Goal: Find specific page/section: Find specific page/section

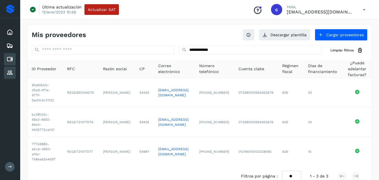
click at [11, 61] on icon at bounding box center [9, 59] width 7 height 7
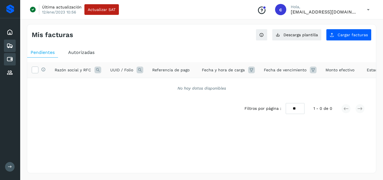
click at [9, 43] on icon at bounding box center [9, 45] width 7 height 7
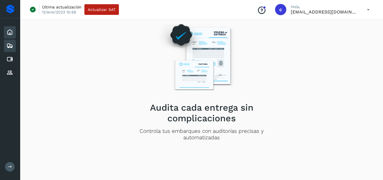
click at [15, 29] on div "Inicio" at bounding box center [10, 32] width 12 height 12
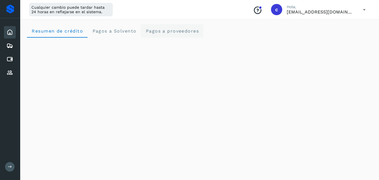
click at [182, 27] on proveedores "Pagos a proveedores" at bounding box center [172, 30] width 62 height 13
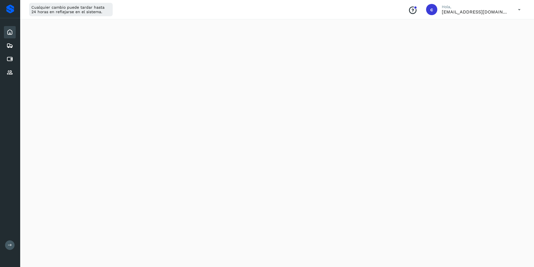
scroll to position [76, 0]
click at [378, 9] on icon at bounding box center [518, 9] width 11 height 11
click at [378, 77] on div at bounding box center [267, 133] width 534 height 267
